Goal: Use online tool/utility: Use online tool/utility

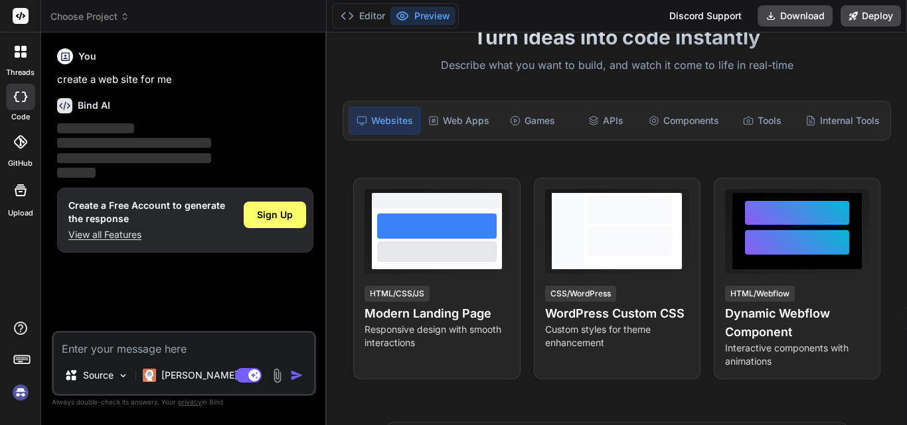
scroll to position [88, 0]
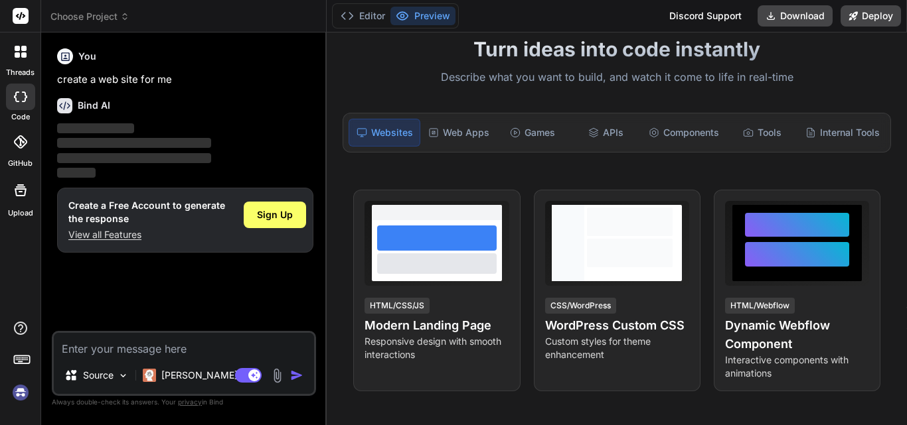
click at [466, 236] on div at bounding box center [436, 238] width 119 height 25
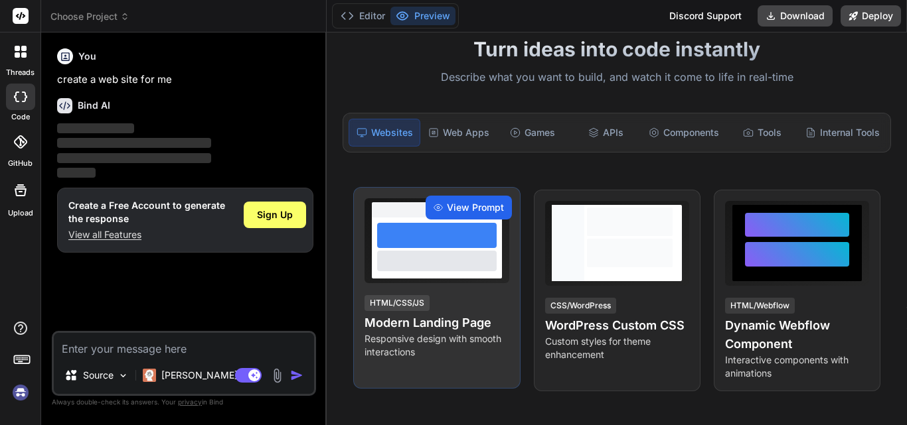
click at [448, 206] on span "View Prompt" at bounding box center [475, 207] width 57 height 13
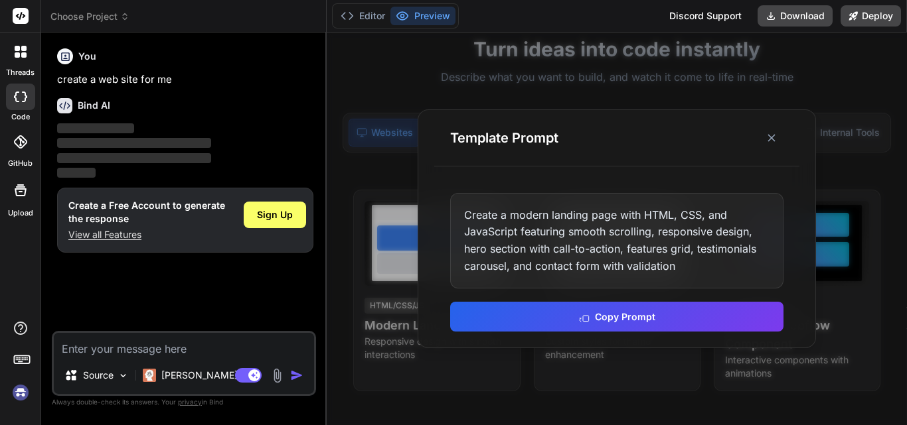
type textarea "x"
click at [619, 316] on button "Copy Prompt" at bounding box center [616, 316] width 333 height 30
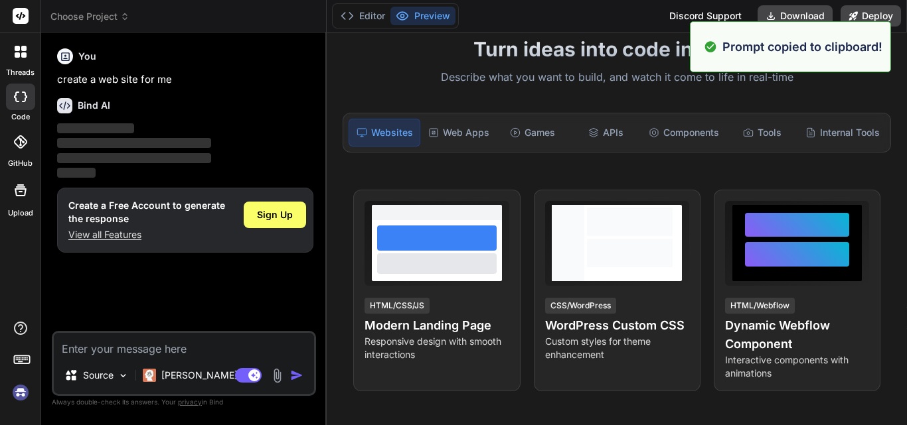
click at [135, 348] on textarea at bounding box center [184, 345] width 260 height 24
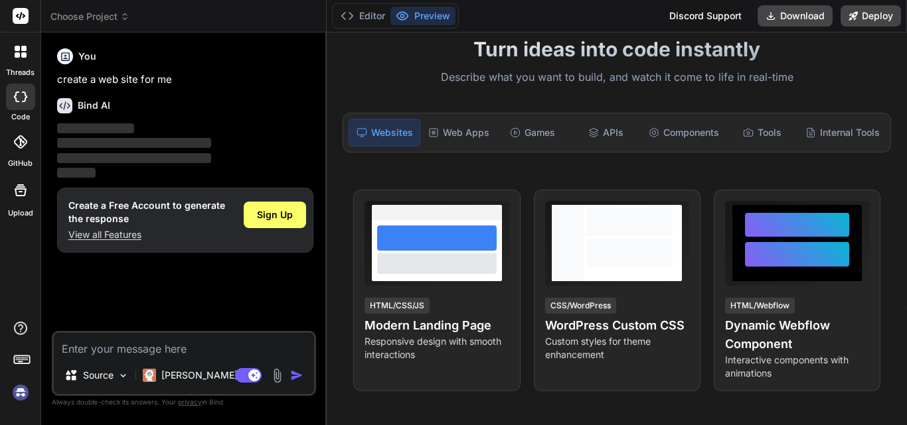
paste textarea "Create a modern landing page with HTML, CSS, and JavaScript featuring smooth sc…"
type textarea "Create a modern landing page with HTML, CSS, and JavaScript featuring smooth sc…"
type textarea "x"
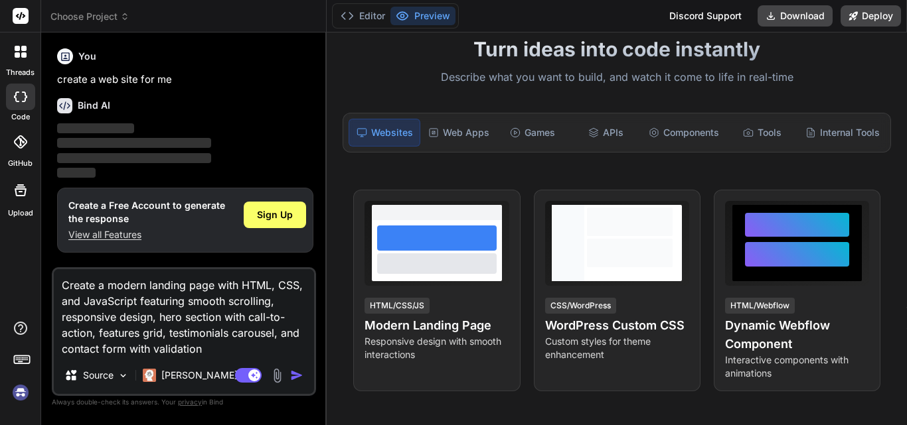
type textarea "Create a modern landing page with HTML, CSS, and JavaScript featuring smooth sc…"
click at [290, 375] on img "button" at bounding box center [296, 375] width 13 height 13
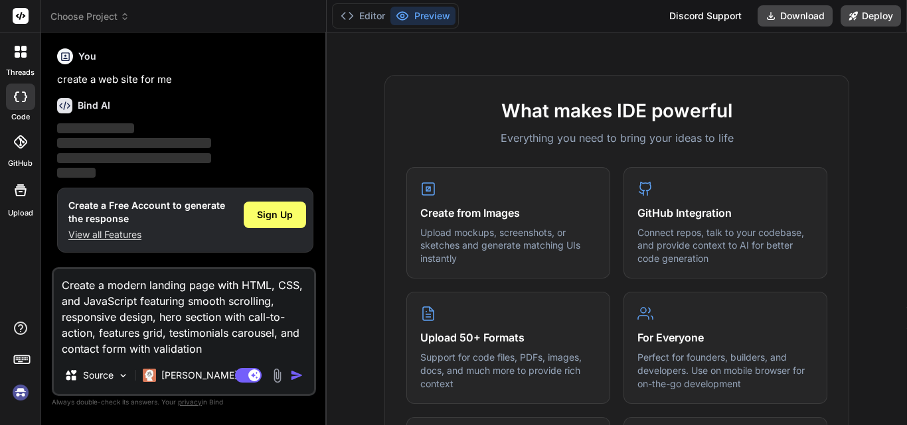
scroll to position [429, 0]
